Goal: Check status: Check status

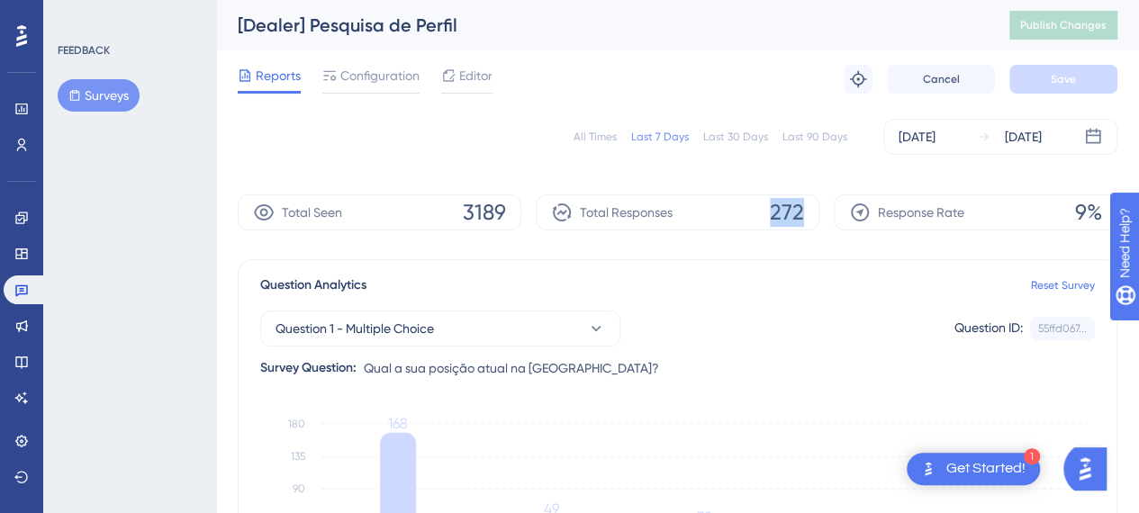
drag, startPoint x: 771, startPoint y: 210, endPoint x: 832, endPoint y: 204, distance: 61.5
click at [832, 204] on div "Total Seen 3189 Total Responses 272 Response Rate 9%" at bounding box center [678, 212] width 880 height 36
click at [817, 270] on div "Question Analytics Reset Survey Question 1 - Multiple Choice Question ID: 55ffd…" at bounding box center [678, 430] width 880 height 342
drag, startPoint x: 770, startPoint y: 215, endPoint x: 828, endPoint y: 212, distance: 58.6
click at [828, 212] on div "Total Seen 3189 Total Responses 272 Response Rate 9%" at bounding box center [678, 212] width 880 height 36
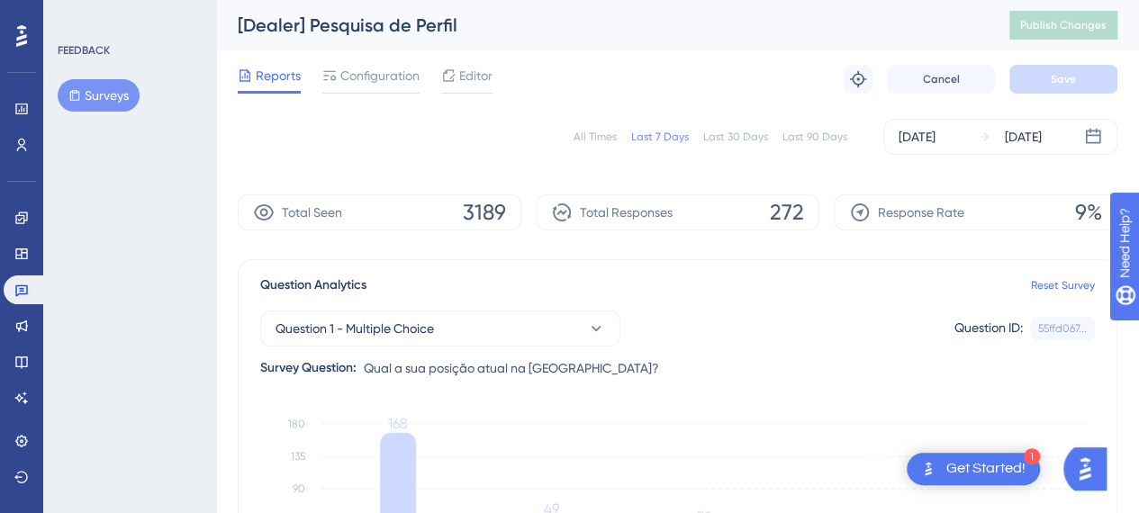
click at [643, 229] on div "Total Responses 272" at bounding box center [678, 212] width 284 height 36
click at [641, 120] on div "All Times Last 7 Days Last 30 Days Last 90 Days [DATE] [DATE]" at bounding box center [678, 137] width 880 height 36
drag, startPoint x: 460, startPoint y: 207, endPoint x: 553, endPoint y: 210, distance: 92.8
click at [553, 210] on div "Total Seen 3303 Total Responses 278 Response Rate 8%" at bounding box center [678, 212] width 880 height 36
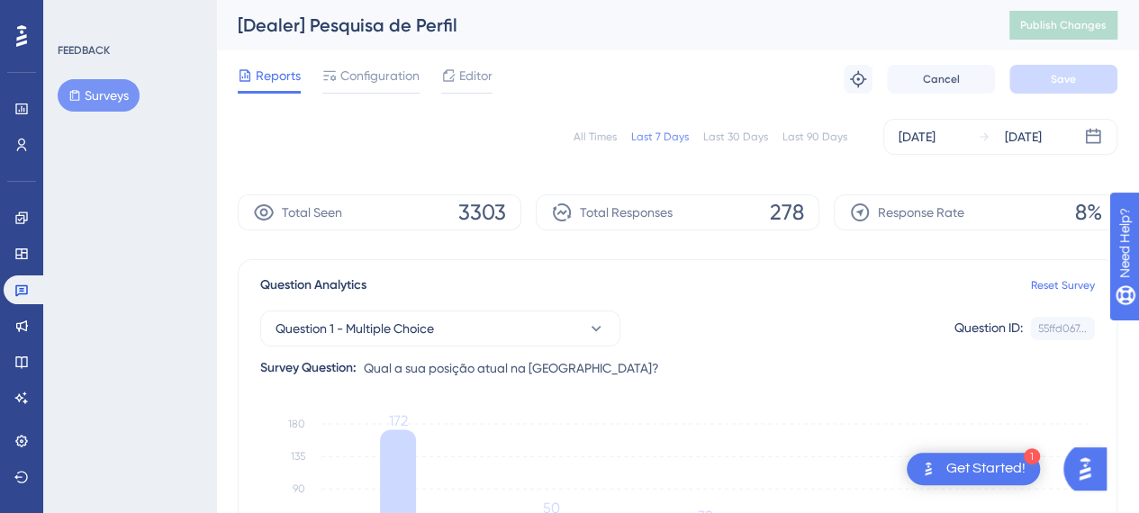
click at [918, 38] on div "[Dealer] Pesquisa de Perfil Publish Changes" at bounding box center [677, 25] width 923 height 50
click at [579, 139] on div "All Times" at bounding box center [595, 137] width 43 height 14
